Goal: Information Seeking & Learning: Learn about a topic

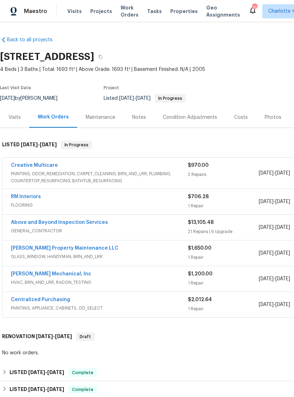
click at [14, 119] on div "Visits" at bounding box center [14, 117] width 12 height 7
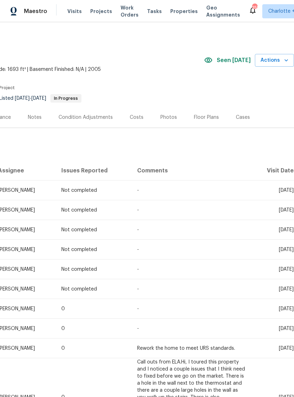
scroll to position [0, 104]
click at [138, 116] on div "Costs" at bounding box center [137, 117] width 14 height 7
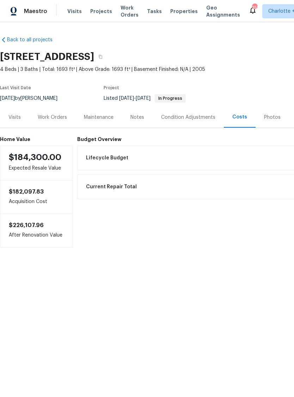
click at [147, 117] on div "Notes" at bounding box center [137, 117] width 31 height 21
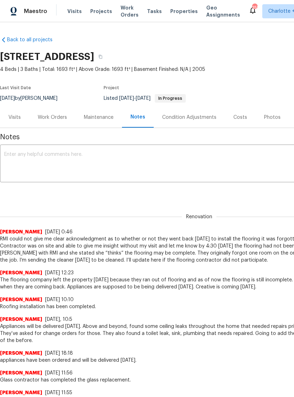
click at [46, 118] on div "Work Orders" at bounding box center [52, 117] width 29 height 7
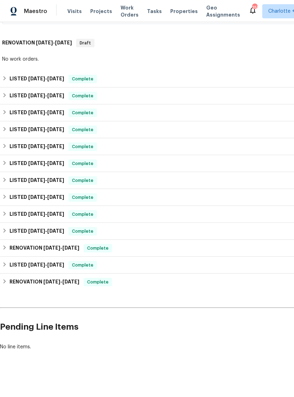
scroll to position [294, 0]
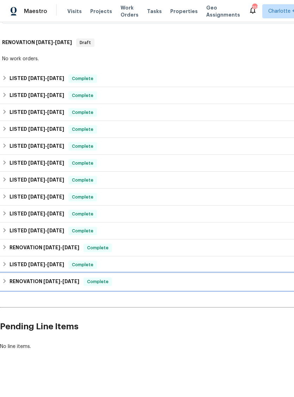
click at [214, 284] on div "RENOVATION [DATE] - [DATE] Complete" at bounding box center [199, 282] width 394 height 8
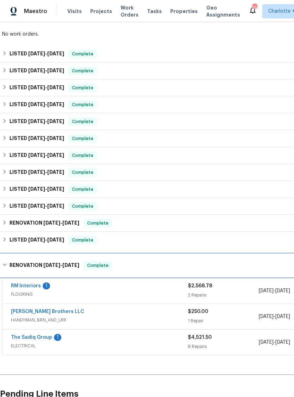
scroll to position [319, 0]
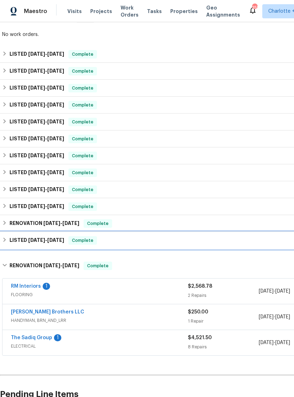
click at [225, 240] on div "LISTED [DATE] - [DATE] Complete" at bounding box center [199, 240] width 394 height 8
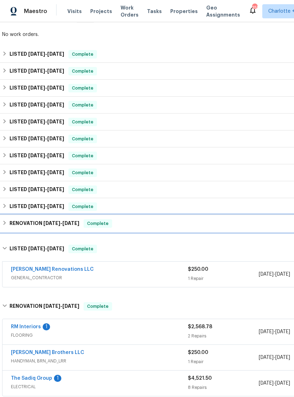
click at [231, 225] on div "RENOVATION [DATE] - [DATE] Complete" at bounding box center [199, 223] width 394 height 8
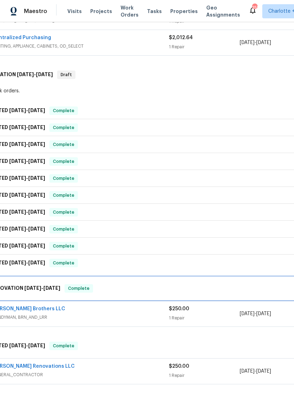
scroll to position [261, 13]
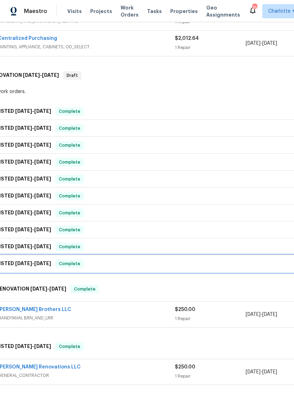
click at [186, 263] on div "LISTED [DATE] - [DATE] Complete" at bounding box center [186, 264] width 394 height 8
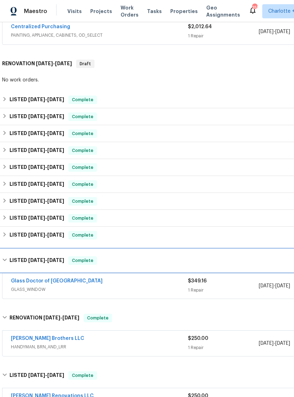
scroll to position [274, 0]
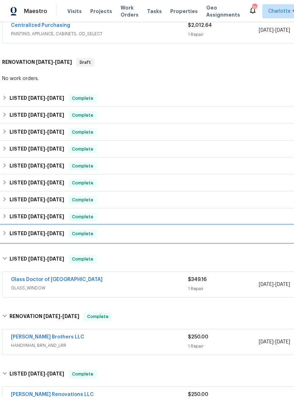
click at [232, 239] on div "LISTED [DATE] - [DATE] Complete" at bounding box center [199, 233] width 399 height 17
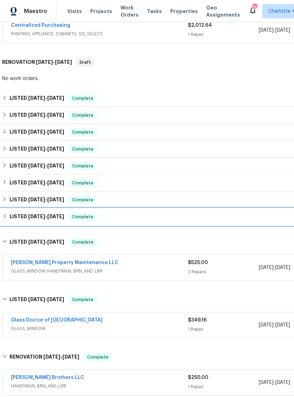
click at [251, 224] on div "LISTED [DATE] - [DATE] Complete" at bounding box center [199, 217] width 399 height 17
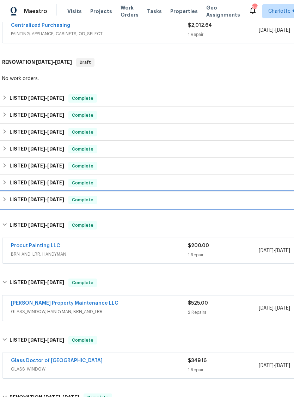
click at [249, 205] on div "LISTED [DATE] - [DATE] Complete" at bounding box center [199, 200] width 399 height 17
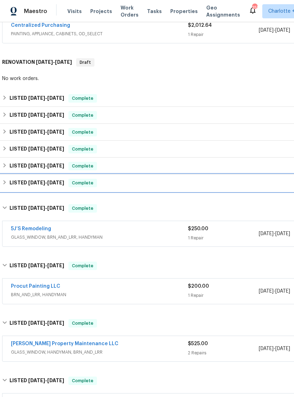
click at [249, 191] on div "LISTED [DATE] - [DATE] Complete" at bounding box center [199, 183] width 399 height 17
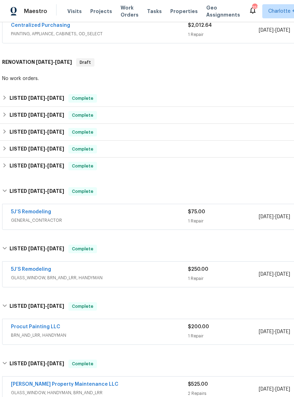
click at [247, 171] on div "LISTED [DATE] - [DATE] Complete" at bounding box center [199, 166] width 399 height 17
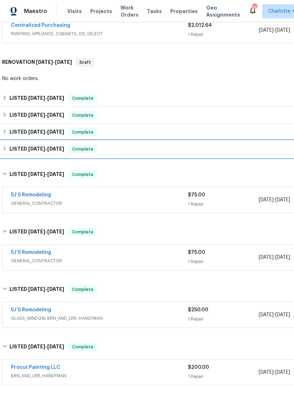
click at [252, 151] on div "LISTED [DATE] - [DATE] Complete" at bounding box center [199, 149] width 394 height 8
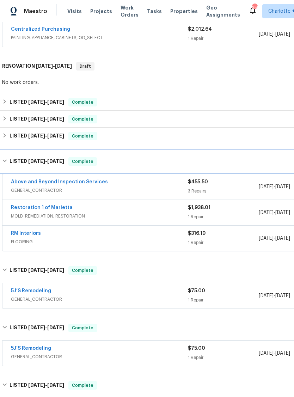
scroll to position [271, 0]
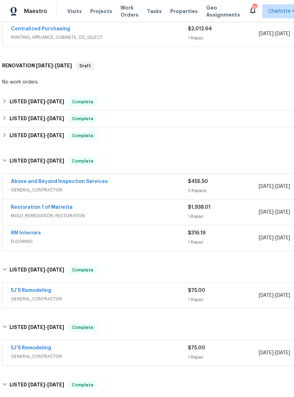
click at [31, 209] on link "Restoration 1 of Marietta" at bounding box center [42, 207] width 62 height 5
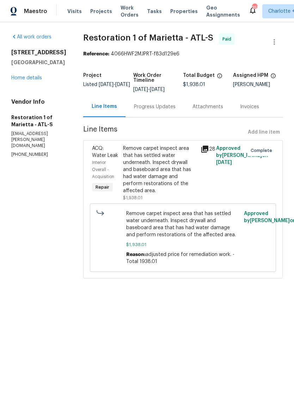
click at [110, 158] on span "ACQ: Water Leak" at bounding box center [105, 152] width 26 height 12
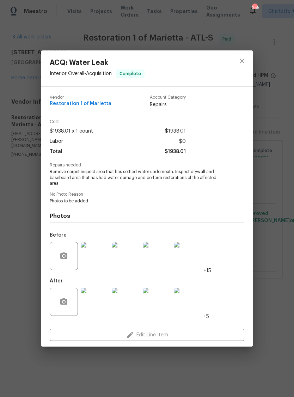
click at [96, 302] on img at bounding box center [95, 302] width 28 height 28
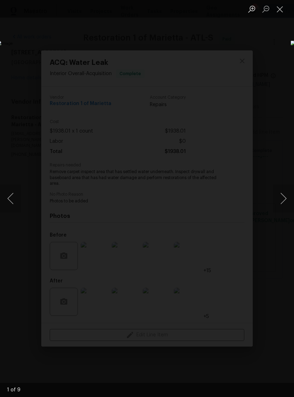
click at [282, 198] on button "Next image" at bounding box center [283, 199] width 21 height 28
click at [280, 198] on button "Next image" at bounding box center [283, 199] width 21 height 28
click at [277, 201] on button "Next image" at bounding box center [283, 199] width 21 height 28
click at [280, 7] on button "Close lightbox" at bounding box center [280, 9] width 14 height 12
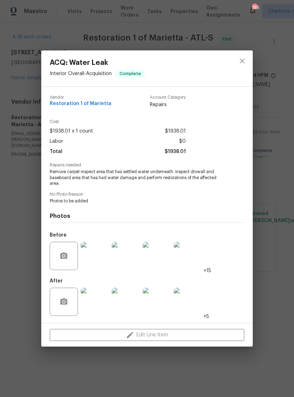
click at [267, 44] on div "ACQ: Water Leak Interior Overall - Acquisition Complete Vendor Restoration 1 of…" at bounding box center [147, 198] width 294 height 397
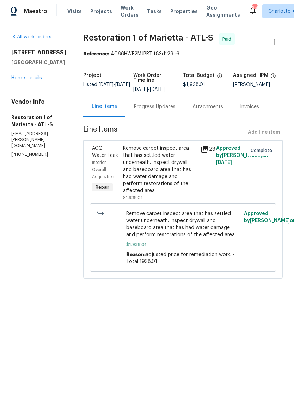
click at [19, 79] on link "Home details" at bounding box center [26, 77] width 31 height 5
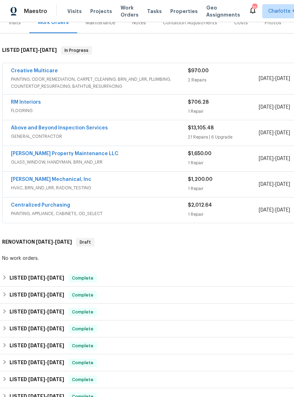
scroll to position [95, 0]
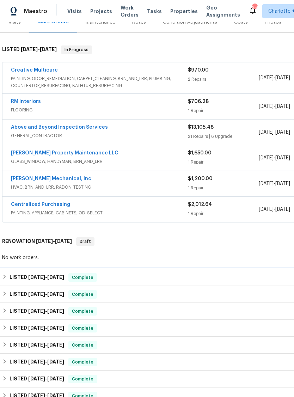
click at [250, 276] on div "LISTED [DATE] - [DATE] Complete" at bounding box center [199, 277] width 394 height 8
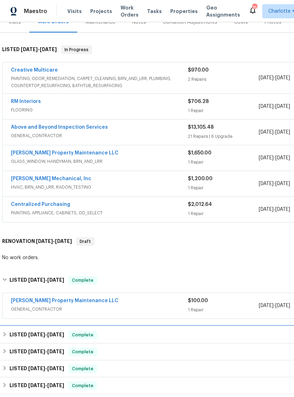
click at [237, 336] on div "LISTED [DATE] - [DATE] Complete" at bounding box center [199, 335] width 394 height 8
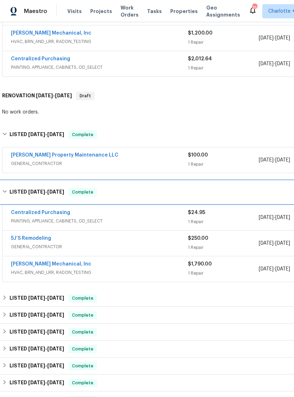
scroll to position [241, 0]
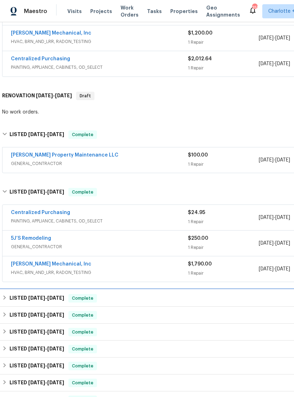
click at [249, 297] on div "LISTED [DATE] - [DATE] Complete" at bounding box center [199, 298] width 394 height 8
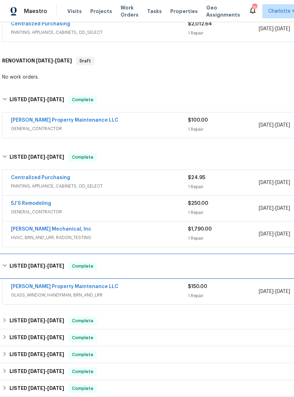
scroll to position [280, 0]
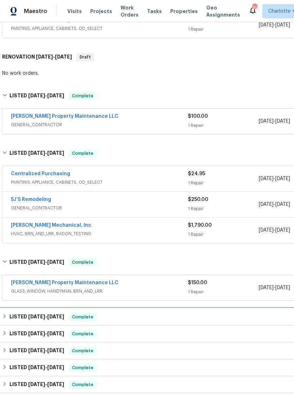
click at [246, 313] on div "LISTED [DATE] - [DATE] Complete" at bounding box center [199, 317] width 394 height 8
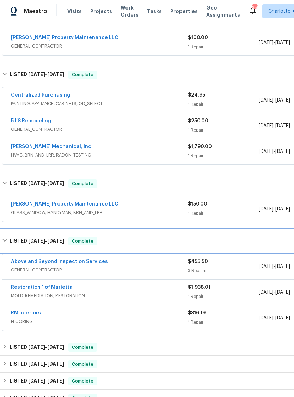
scroll to position [358, 0]
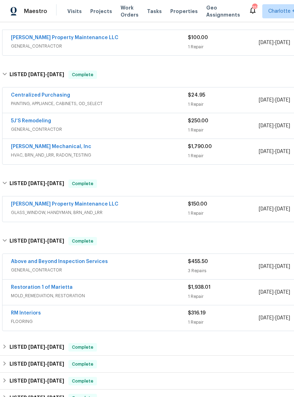
click at [167, 268] on span "GENERAL_CONTRACTOR" at bounding box center [99, 270] width 177 height 7
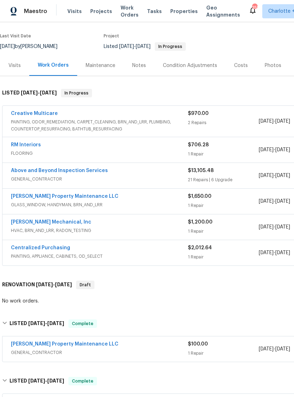
scroll to position [51, 0]
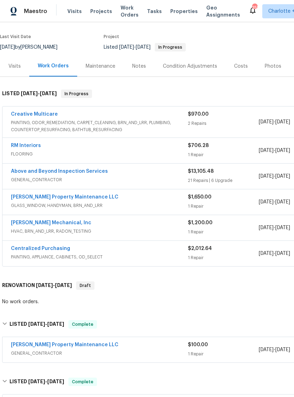
click at [143, 232] on span "HVAC, BRN_AND_LRR, RADON_TESTING" at bounding box center [99, 231] width 177 height 7
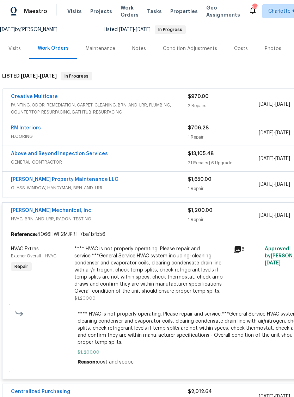
scroll to position [69, 0]
click at [173, 220] on span "HVAC, BRN_AND_LRR, RADON_TESTING" at bounding box center [99, 218] width 177 height 7
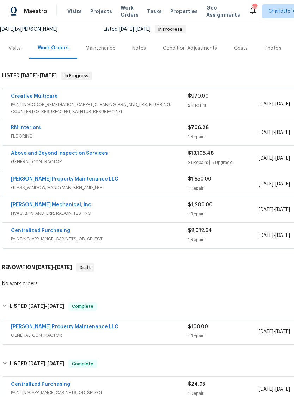
click at [164, 186] on span "GLASS_WINDOW, HANDYMAN, BRN_AND_LRR" at bounding box center [99, 187] width 177 height 7
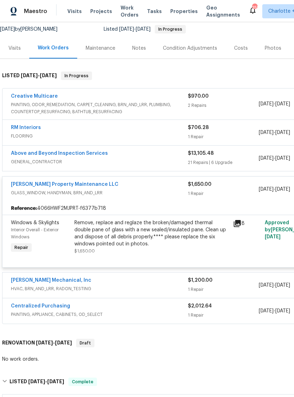
click at [38, 225] on span "Windows & Skylights" at bounding box center [35, 222] width 48 height 5
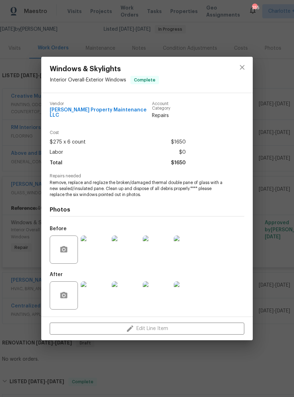
click at [97, 249] on img at bounding box center [95, 250] width 28 height 28
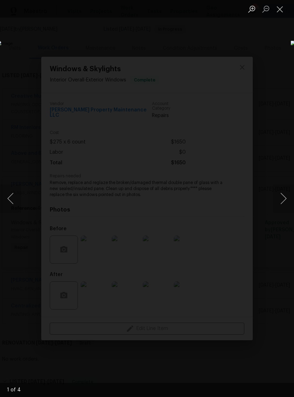
click at [282, 198] on button "Next image" at bounding box center [283, 199] width 21 height 28
click at [281, 202] on button "Next image" at bounding box center [283, 199] width 21 height 28
click at [280, 200] on button "Next image" at bounding box center [283, 199] width 21 height 28
click at [269, 63] on div "Lightbox" at bounding box center [147, 198] width 294 height 397
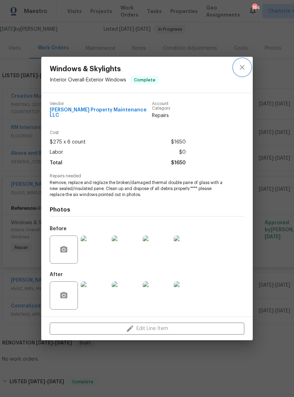
click at [241, 72] on icon "close" at bounding box center [242, 67] width 8 height 8
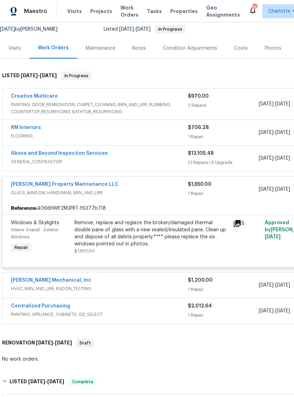
click at [141, 160] on span "GENERAL_CONTRACTOR" at bounding box center [99, 161] width 177 height 7
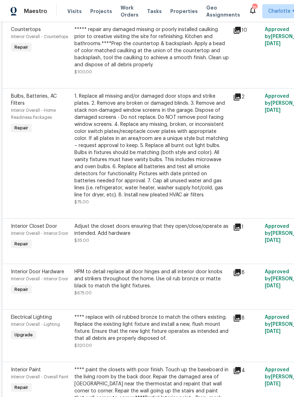
scroll to position [760, 0]
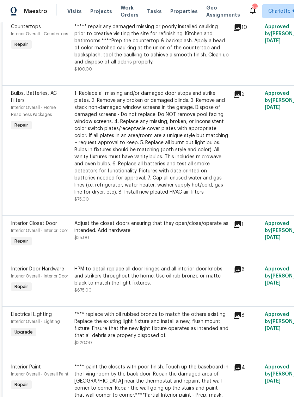
click at [22, 273] on div "Interior Overall - Interior Door" at bounding box center [40, 276] width 59 height 7
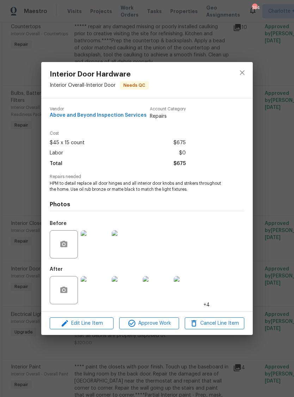
click at [97, 298] on img at bounding box center [95, 290] width 28 height 28
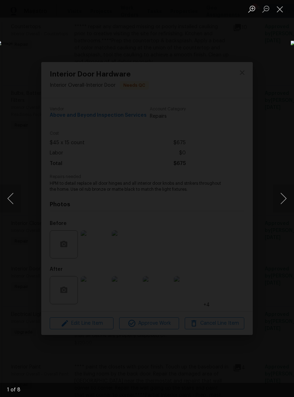
click at [280, 200] on button "Next image" at bounding box center [283, 199] width 21 height 28
click at [279, 203] on button "Next image" at bounding box center [283, 199] width 21 height 28
click at [279, 204] on button "Next image" at bounding box center [283, 199] width 21 height 28
click at [278, 204] on button "Next image" at bounding box center [283, 199] width 21 height 28
click at [279, 205] on button "Next image" at bounding box center [283, 199] width 21 height 28
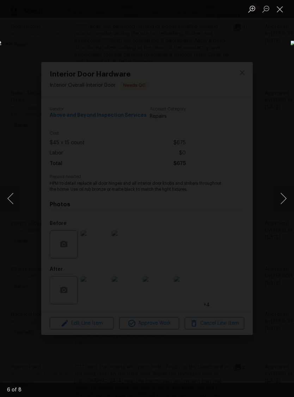
click at [280, 6] on button "Close lightbox" at bounding box center [280, 9] width 14 height 12
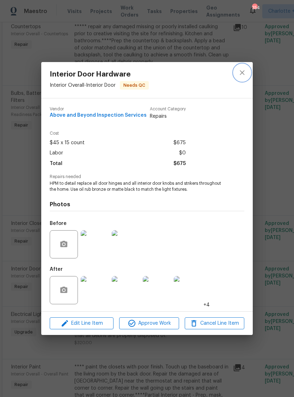
click at [243, 71] on icon "close" at bounding box center [242, 72] width 5 height 5
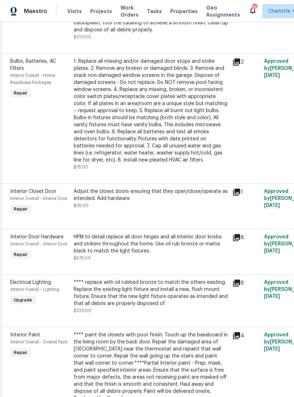
scroll to position [793, 0]
click at [29, 286] on div "Interior Overall - Lighting" at bounding box center [40, 289] width 59 height 7
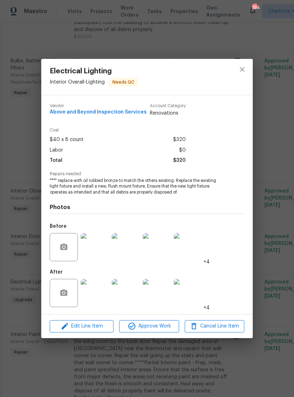
click at [96, 295] on img at bounding box center [95, 293] width 28 height 28
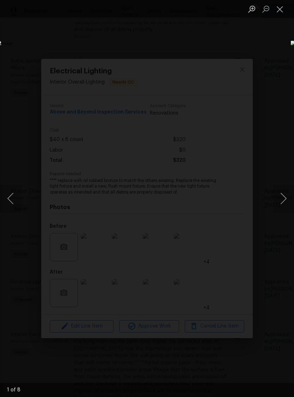
click at [280, 196] on button "Next image" at bounding box center [283, 199] width 21 height 28
click at [280, 197] on button "Next image" at bounding box center [283, 199] width 21 height 28
click at [280, 198] on button "Next image" at bounding box center [283, 199] width 21 height 28
click at [280, 199] on button "Next image" at bounding box center [283, 199] width 21 height 28
click at [280, 198] on button "Next image" at bounding box center [283, 199] width 21 height 28
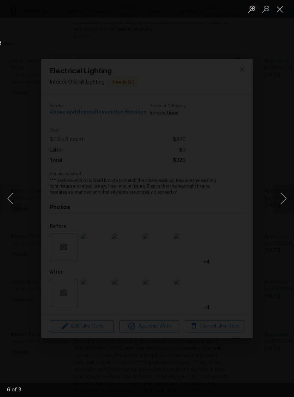
click at [279, 198] on button "Next image" at bounding box center [283, 199] width 21 height 28
click at [278, 197] on button "Next image" at bounding box center [283, 199] width 21 height 28
click at [279, 197] on button "Next image" at bounding box center [283, 199] width 21 height 28
click at [280, 195] on button "Next image" at bounding box center [283, 199] width 21 height 28
click at [283, 7] on button "Close lightbox" at bounding box center [280, 9] width 14 height 12
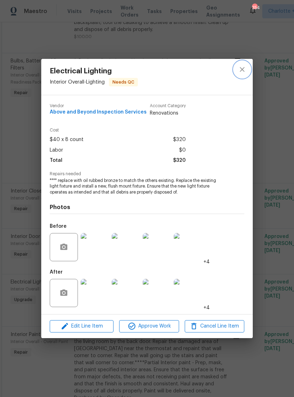
click at [243, 70] on icon "close" at bounding box center [242, 69] width 5 height 5
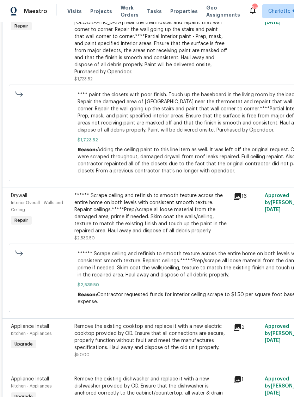
scroll to position [1119, 0]
click at [20, 194] on span "Drywall" at bounding box center [19, 196] width 16 height 5
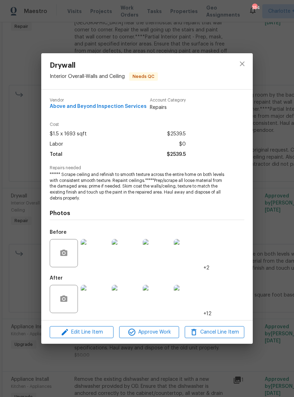
click at [102, 250] on img at bounding box center [95, 253] width 28 height 28
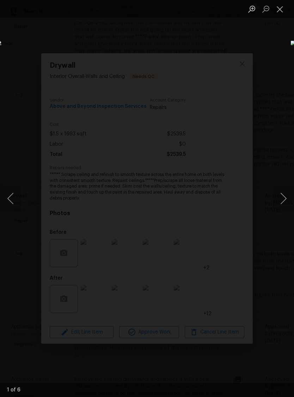
click at [281, 199] on button "Next image" at bounding box center [283, 199] width 21 height 28
click at [279, 203] on button "Next image" at bounding box center [283, 199] width 21 height 28
click at [279, 202] on button "Next image" at bounding box center [283, 199] width 21 height 28
click at [279, 201] on button "Next image" at bounding box center [283, 199] width 21 height 28
click at [278, 203] on button "Next image" at bounding box center [283, 199] width 21 height 28
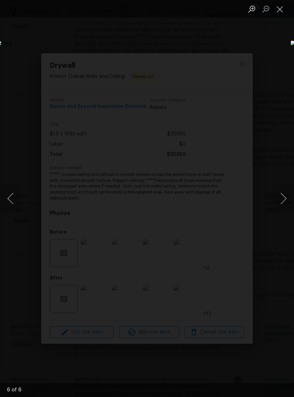
click at [281, 8] on button "Close lightbox" at bounding box center [280, 9] width 14 height 12
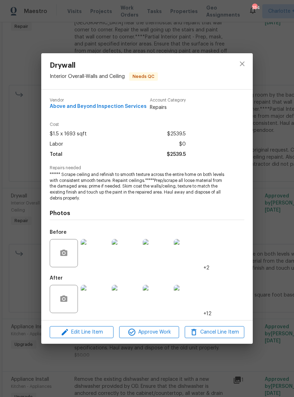
click at [99, 302] on img at bounding box center [95, 299] width 28 height 28
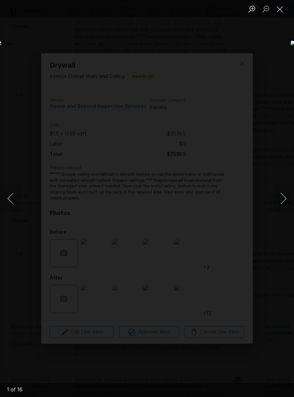
click at [282, 196] on button "Next image" at bounding box center [283, 199] width 21 height 28
click at [279, 200] on button "Next image" at bounding box center [283, 199] width 21 height 28
click at [280, 195] on button "Next image" at bounding box center [283, 199] width 21 height 28
click at [278, 195] on button "Next image" at bounding box center [283, 199] width 21 height 28
click at [279, 198] on button "Next image" at bounding box center [283, 199] width 21 height 28
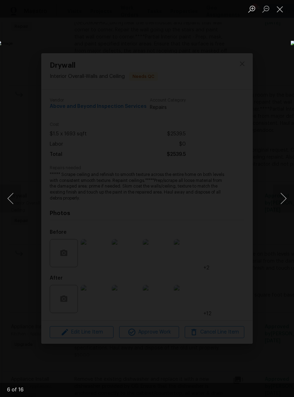
click at [280, 196] on button "Next image" at bounding box center [283, 199] width 21 height 28
click at [278, 198] on button "Next image" at bounding box center [283, 199] width 21 height 28
click at [278, 199] on button "Next image" at bounding box center [283, 199] width 21 height 28
click at [279, 199] on button "Next image" at bounding box center [283, 199] width 21 height 28
click at [283, 201] on button "Next image" at bounding box center [283, 199] width 21 height 28
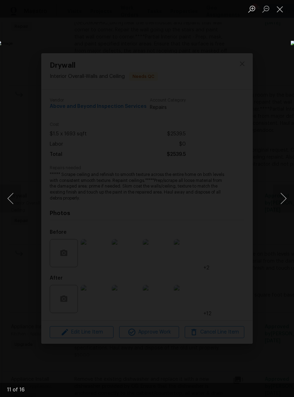
click at [280, 202] on button "Next image" at bounding box center [283, 199] width 21 height 28
click at [278, 204] on button "Next image" at bounding box center [283, 199] width 21 height 28
click at [282, 11] on button "Close lightbox" at bounding box center [280, 9] width 14 height 12
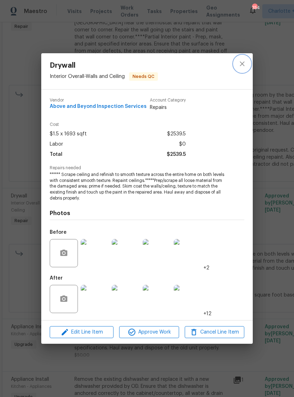
click at [244, 62] on icon "close" at bounding box center [242, 64] width 8 height 8
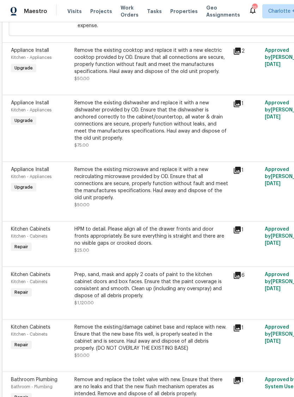
scroll to position [1395, 0]
click at [32, 227] on span "Kitchen Cabinets" at bounding box center [31, 229] width 40 height 5
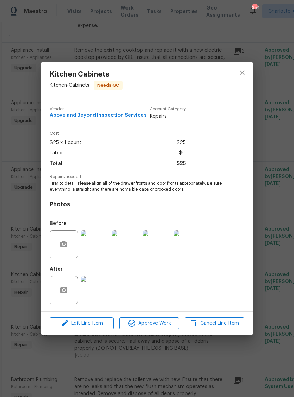
click at [100, 252] on img at bounding box center [95, 244] width 28 height 28
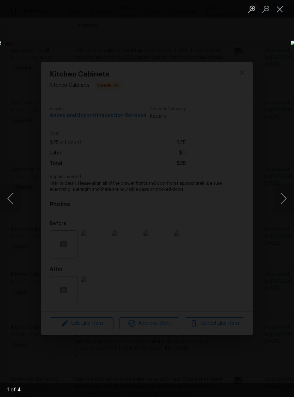
click at [280, 196] on button "Next image" at bounding box center [283, 199] width 21 height 28
click at [278, 197] on button "Next image" at bounding box center [283, 199] width 21 height 28
click at [277, 200] on button "Next image" at bounding box center [283, 199] width 21 height 28
click at [277, 204] on button "Next image" at bounding box center [283, 199] width 21 height 28
click at [283, 12] on button "Close lightbox" at bounding box center [280, 9] width 14 height 12
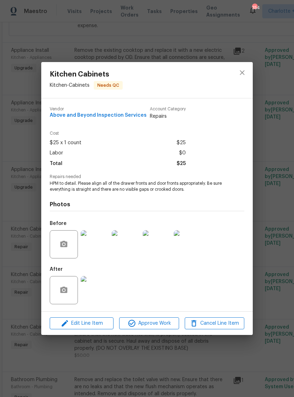
click at [95, 300] on img at bounding box center [95, 290] width 28 height 28
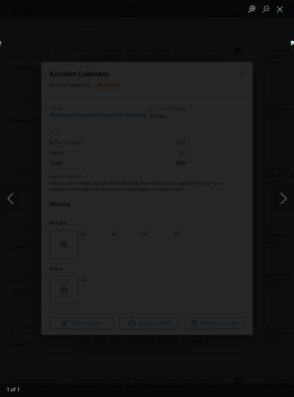
click at [281, 13] on button "Close lightbox" at bounding box center [280, 9] width 14 height 12
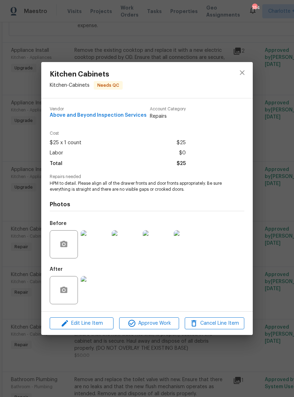
click at [271, 178] on div "Kitchen Cabinets Kitchen - Cabinets Needs QC Vendor Above and Beyond Inspection…" at bounding box center [147, 198] width 294 height 397
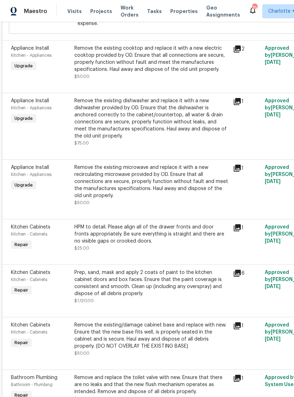
scroll to position [1398, 0]
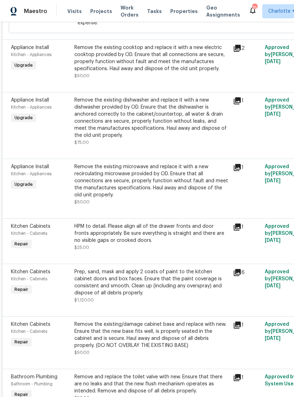
click at [23, 270] on span "Kitchen Cabinets" at bounding box center [31, 272] width 40 height 5
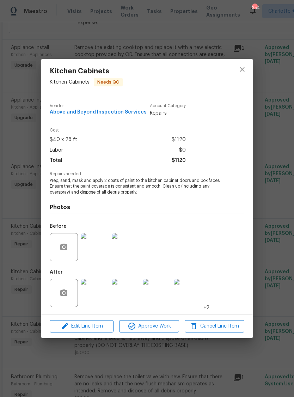
click at [95, 247] on img at bounding box center [95, 247] width 28 height 28
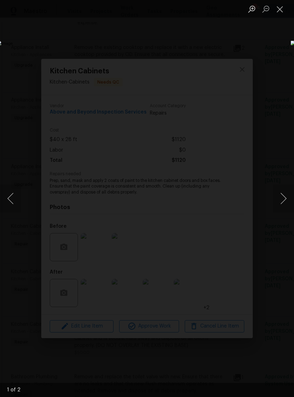
click at [281, 197] on button "Next image" at bounding box center [283, 199] width 21 height 28
click at [280, 200] on button "Next image" at bounding box center [283, 199] width 21 height 28
click at [32, 57] on div "Lightbox" at bounding box center [147, 198] width 294 height 397
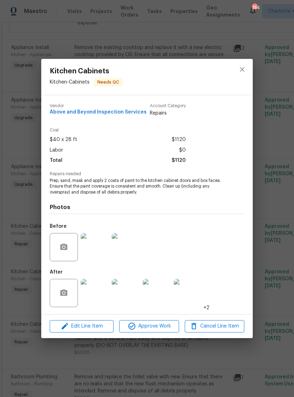
click at [98, 299] on img at bounding box center [95, 293] width 28 height 28
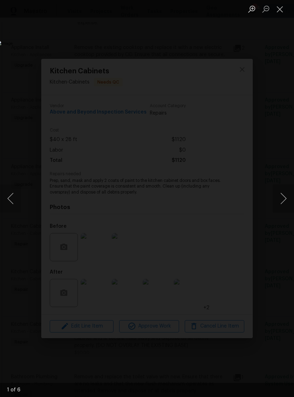
click at [280, 199] on button "Next image" at bounding box center [283, 199] width 21 height 28
click at [282, 198] on button "Next image" at bounding box center [283, 199] width 21 height 28
click at [279, 200] on button "Next image" at bounding box center [283, 199] width 21 height 28
click at [280, 11] on button "Close lightbox" at bounding box center [280, 9] width 14 height 12
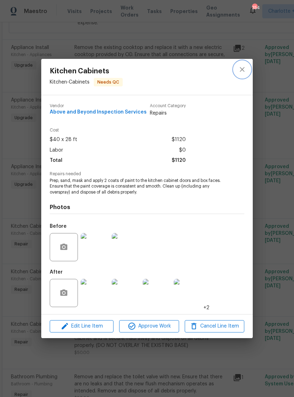
click at [242, 66] on icon "close" at bounding box center [242, 69] width 8 height 8
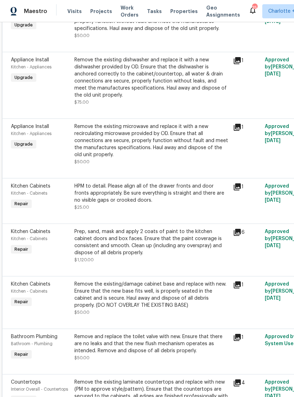
scroll to position [1439, 0]
click at [31, 282] on span "Kitchen Cabinets" at bounding box center [31, 284] width 40 height 5
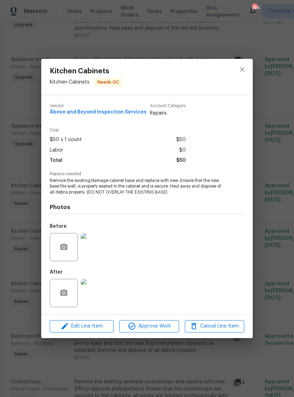
click at [100, 245] on img at bounding box center [95, 247] width 28 height 28
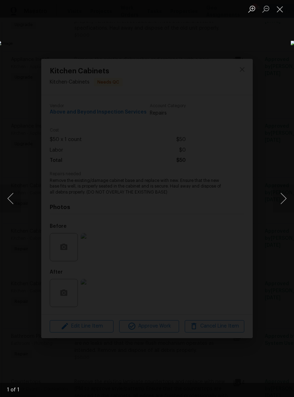
click at [283, 12] on button "Close lightbox" at bounding box center [280, 9] width 14 height 12
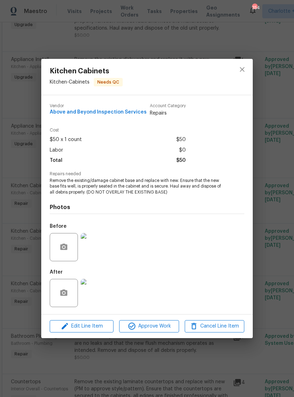
click at [96, 291] on img at bounding box center [95, 293] width 28 height 28
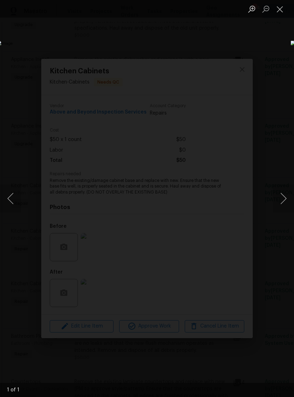
click at [280, 7] on button "Close lightbox" at bounding box center [280, 9] width 14 height 12
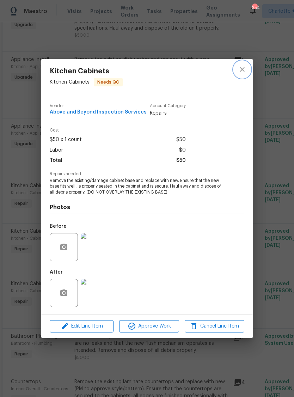
click at [242, 68] on icon "close" at bounding box center [242, 69] width 5 height 5
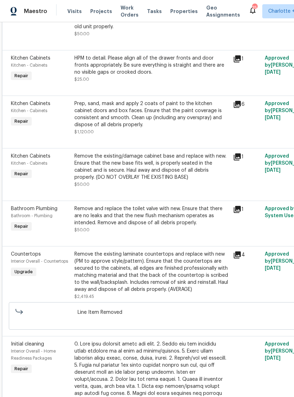
scroll to position [1566, 0]
click at [26, 252] on span "Countertops" at bounding box center [26, 254] width 30 height 5
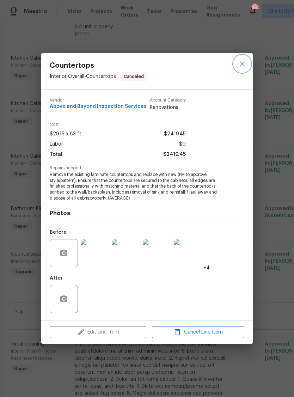
click at [243, 65] on icon "close" at bounding box center [242, 63] width 5 height 5
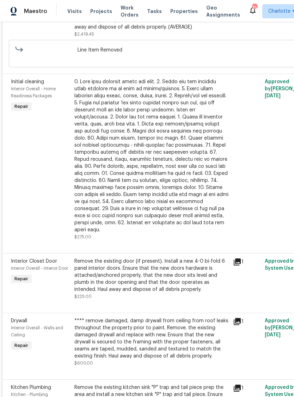
scroll to position [1829, 0]
click at [22, 259] on span "Interior Closet Door" at bounding box center [34, 261] width 46 height 5
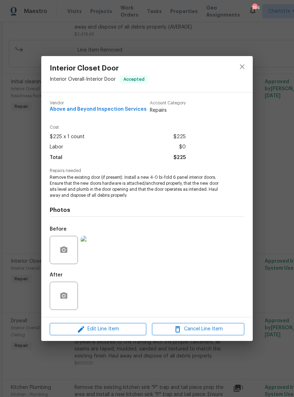
click at [97, 245] on img at bounding box center [95, 250] width 28 height 28
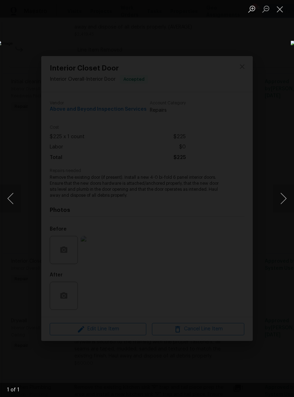
click at [279, 12] on button "Close lightbox" at bounding box center [280, 9] width 14 height 12
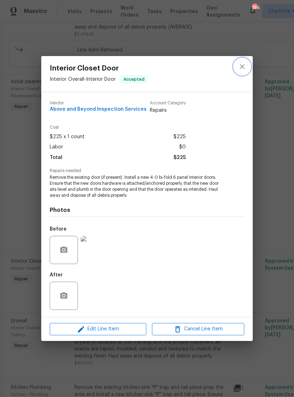
click at [242, 65] on icon "close" at bounding box center [242, 66] width 8 height 8
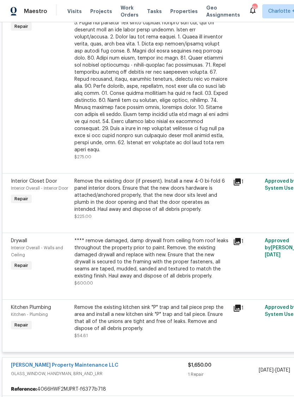
scroll to position [1910, 0]
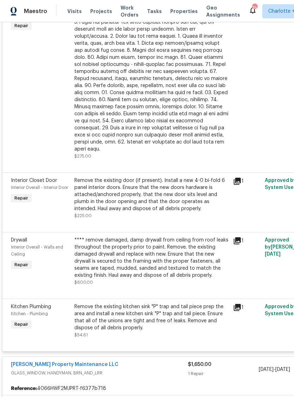
click at [23, 244] on div "Interior Overall - Walls and Ceiling" at bounding box center [40, 251] width 59 height 14
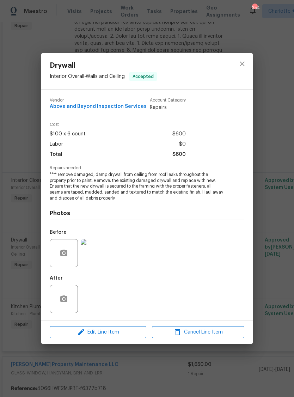
click at [95, 252] on img at bounding box center [95, 253] width 28 height 28
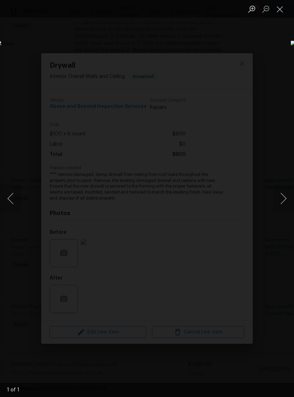
click at [279, 11] on button "Close lightbox" at bounding box center [280, 9] width 14 height 12
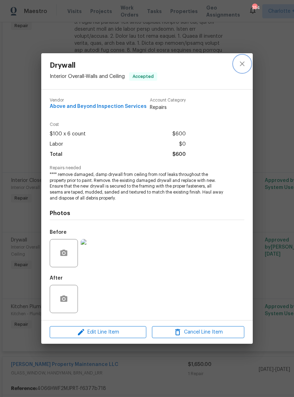
click at [242, 62] on icon "close" at bounding box center [242, 64] width 8 height 8
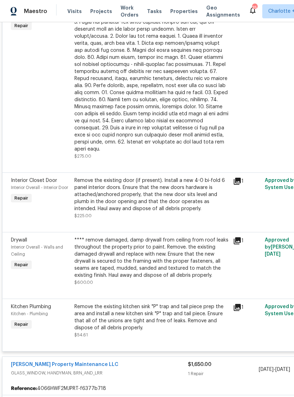
click at [36, 304] on span "Kitchen Plumbing" at bounding box center [31, 306] width 40 height 5
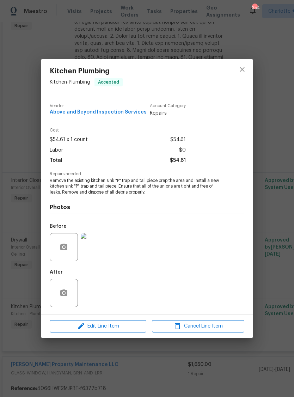
click at [101, 239] on img at bounding box center [95, 247] width 28 height 28
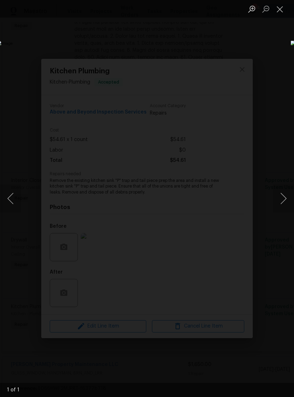
click at [280, 12] on button "Close lightbox" at bounding box center [280, 9] width 14 height 12
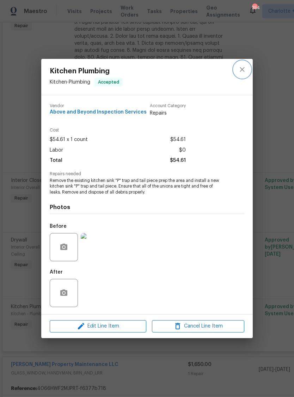
click at [244, 68] on icon "close" at bounding box center [242, 69] width 8 height 8
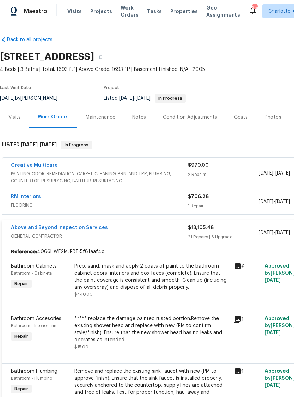
scroll to position [0, 0]
click at [126, 228] on div "Above and Beyond Inspection Services" at bounding box center [99, 228] width 177 height 8
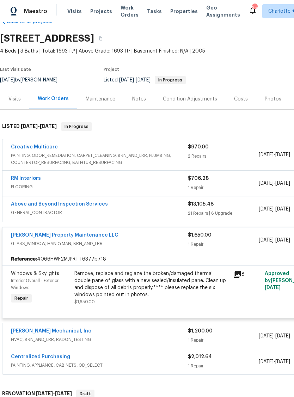
scroll to position [18, 0]
click at [116, 183] on div "RM Interiors" at bounding box center [99, 179] width 177 height 8
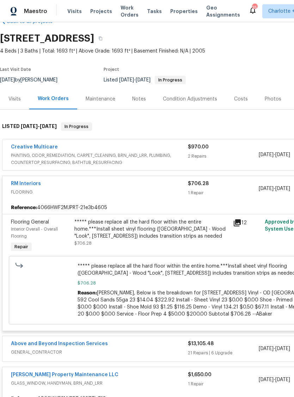
click at [27, 224] on span "Flooring General" at bounding box center [30, 222] width 38 height 5
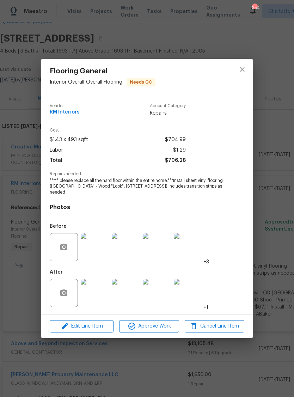
click at [95, 292] on img at bounding box center [95, 293] width 28 height 28
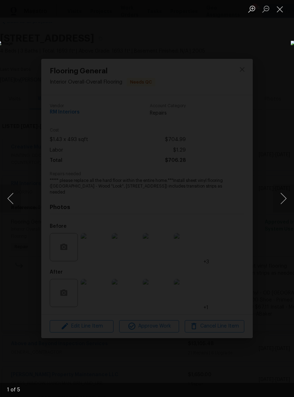
click at [281, 204] on button "Next image" at bounding box center [283, 199] width 21 height 28
click at [280, 202] on button "Next image" at bounding box center [283, 199] width 21 height 28
click at [280, 203] on button "Next image" at bounding box center [283, 199] width 21 height 28
click at [281, 11] on button "Close lightbox" at bounding box center [280, 9] width 14 height 12
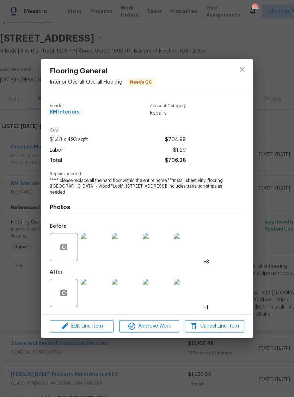
click at [101, 252] on img at bounding box center [95, 247] width 28 height 28
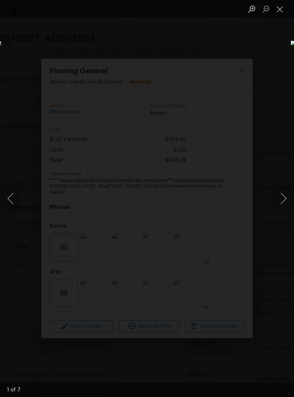
click at [281, 12] on button "Close lightbox" at bounding box center [280, 9] width 14 height 12
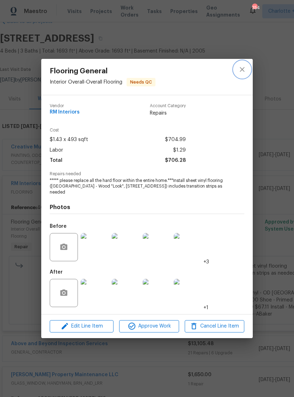
click at [242, 73] on button "close" at bounding box center [242, 69] width 17 height 17
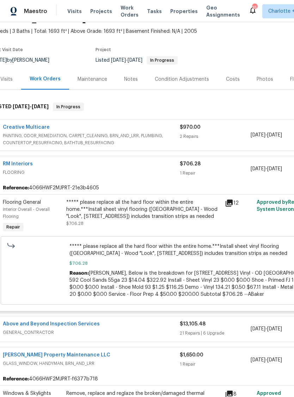
scroll to position [38, 11]
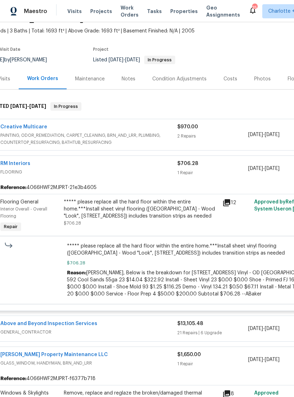
click at [263, 255] on span "***** please replace all the hard floor within the entire home.***Install sheet…" at bounding box center [189, 250] width 244 height 14
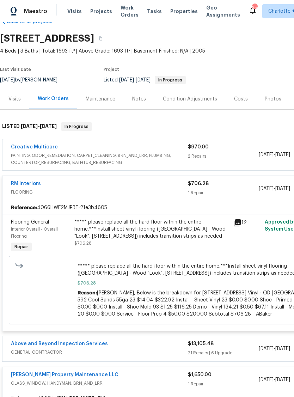
scroll to position [18, 0]
click at [26, 229] on span "Interior Overall - Overall Flooring" at bounding box center [34, 233] width 47 height 11
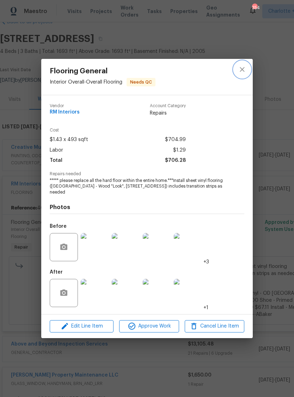
click at [244, 69] on icon "close" at bounding box center [242, 69] width 8 height 8
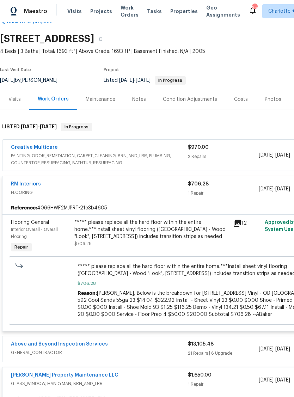
click at [114, 183] on div "RM Interiors" at bounding box center [99, 185] width 177 height 8
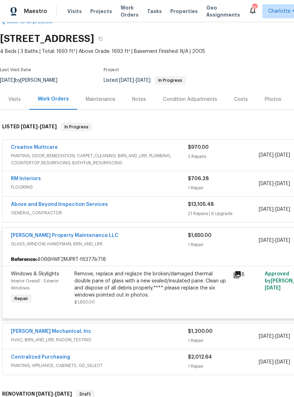
click at [144, 235] on div "[PERSON_NAME] Property Maintenance LLC" at bounding box center [99, 236] width 177 height 8
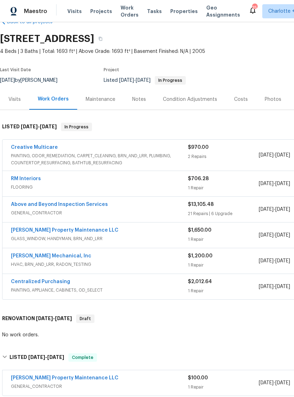
click at [141, 282] on div "Centralized Purchasing" at bounding box center [99, 282] width 177 height 8
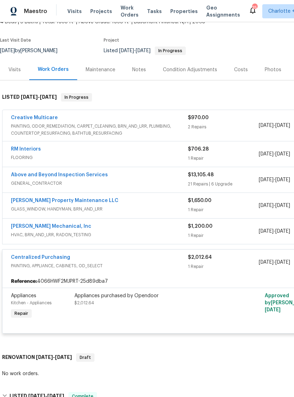
scroll to position [48, 0]
click at [91, 114] on div "Creative Multicare" at bounding box center [99, 118] width 177 height 8
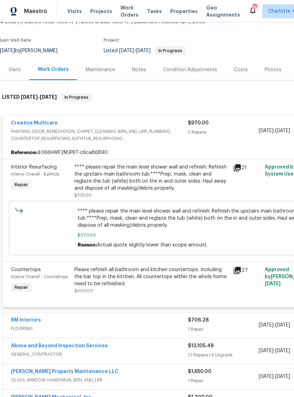
click at [125, 120] on div "Creative Multicare" at bounding box center [99, 124] width 177 height 8
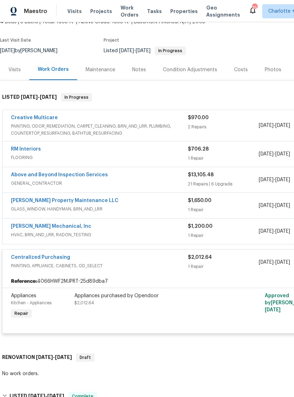
click at [128, 177] on div "Above and Beyond Inspection Services" at bounding box center [99, 175] width 177 height 8
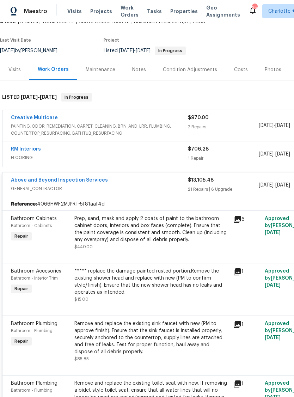
click at [71, 180] on link "Above and Beyond Inspection Services" at bounding box center [59, 180] width 97 height 5
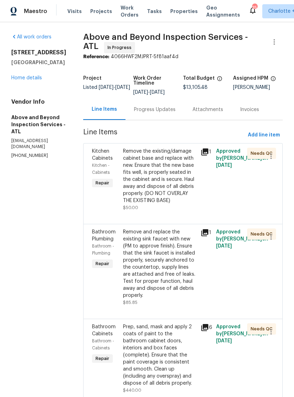
click at [166, 110] on div "Progress Updates" at bounding box center [155, 109] width 42 height 7
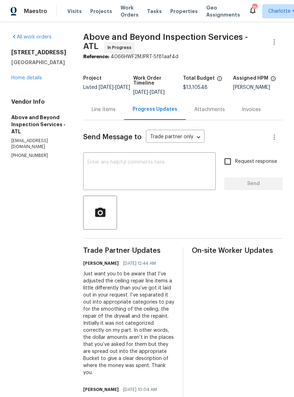
click at [25, 80] on link "Home details" at bounding box center [26, 77] width 31 height 5
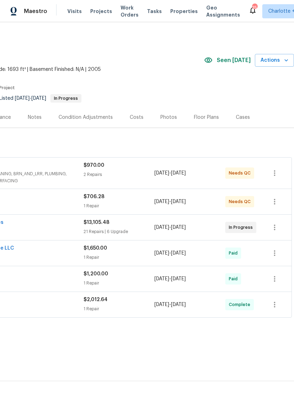
scroll to position [0, 104]
click at [135, 118] on div "Costs" at bounding box center [137, 117] width 14 height 7
